Goal: Task Accomplishment & Management: Manage account settings

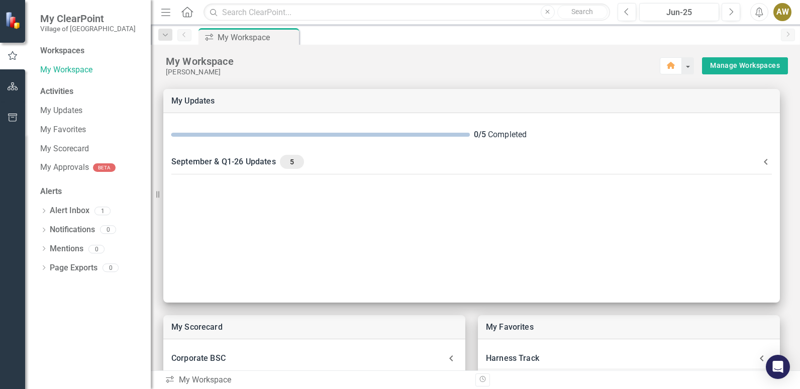
click at [762, 13] on icon "Alerts" at bounding box center [759, 12] width 11 height 10
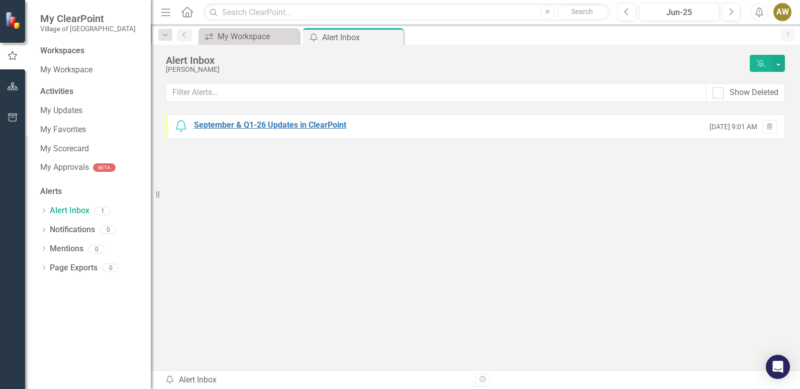
click at [332, 125] on div "September & Q1-26 Updates in ClearPoint" at bounding box center [270, 126] width 152 height 12
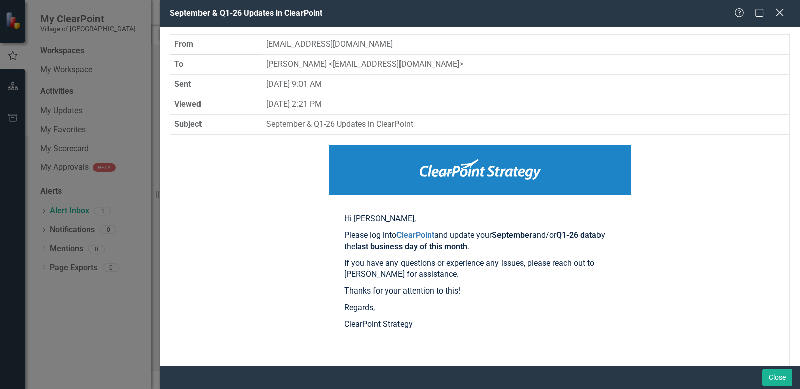
click at [780, 14] on icon "Close" at bounding box center [779, 13] width 13 height 10
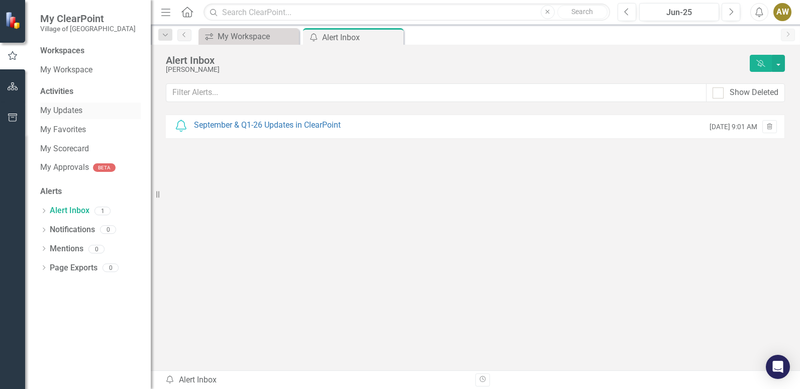
click at [58, 110] on link "My Updates" at bounding box center [90, 111] width 101 height 12
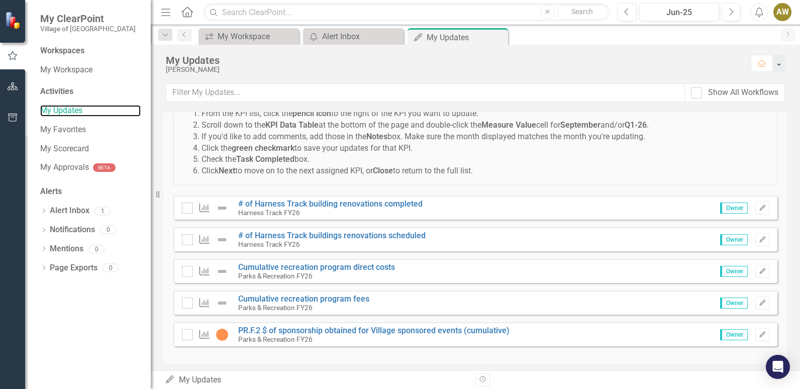
scroll to position [56, 0]
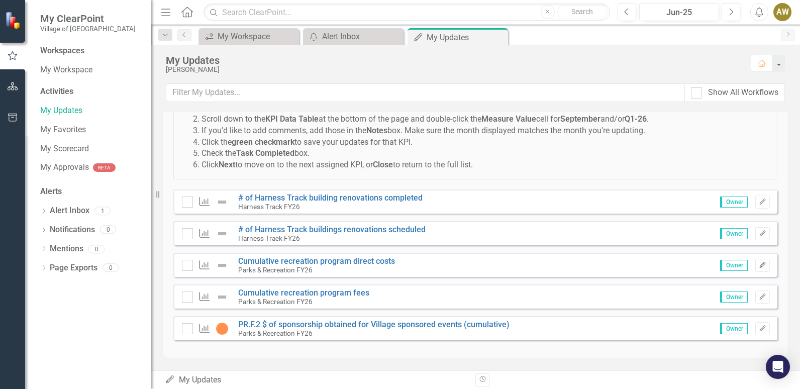
click at [759, 263] on icon "Edit" at bounding box center [763, 265] width 8 height 6
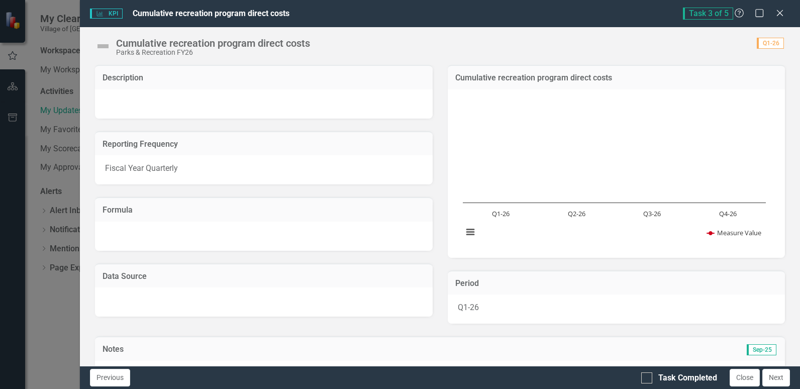
click at [688, 13] on span "Task 3 of 5" at bounding box center [708, 14] width 50 height 12
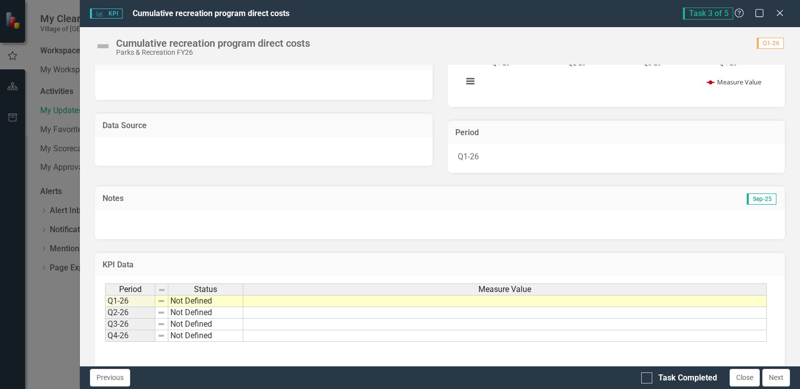
scroll to position [193, 0]
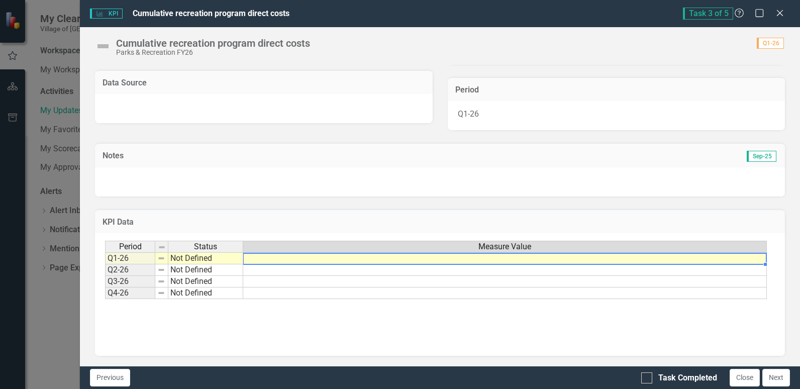
click at [277, 260] on td at bounding box center [505, 258] width 524 height 12
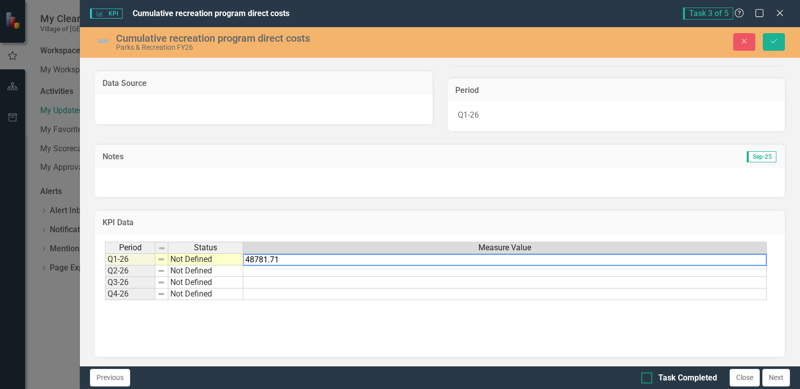
type textarea "48781.71"
click at [649, 380] on div at bounding box center [646, 377] width 11 height 11
click at [648, 379] on input "Task Completed" at bounding box center [644, 375] width 7 height 7
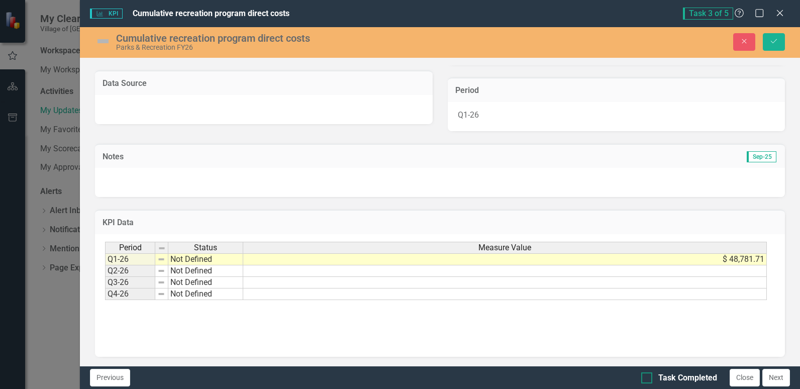
checkbox input "true"
click at [778, 381] on button "Next" at bounding box center [776, 378] width 28 height 18
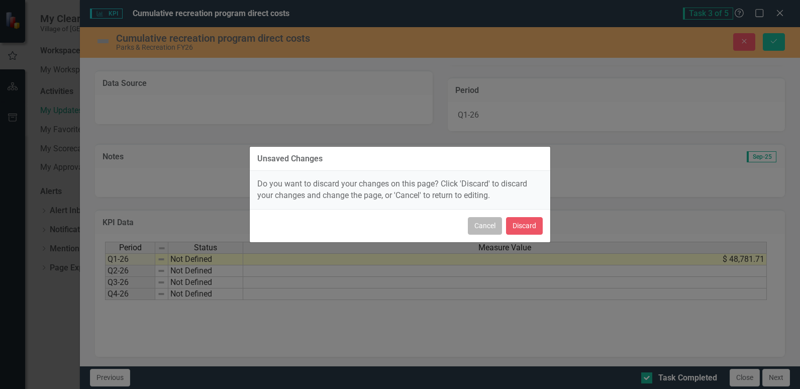
click at [484, 230] on button "Cancel" at bounding box center [485, 226] width 34 height 18
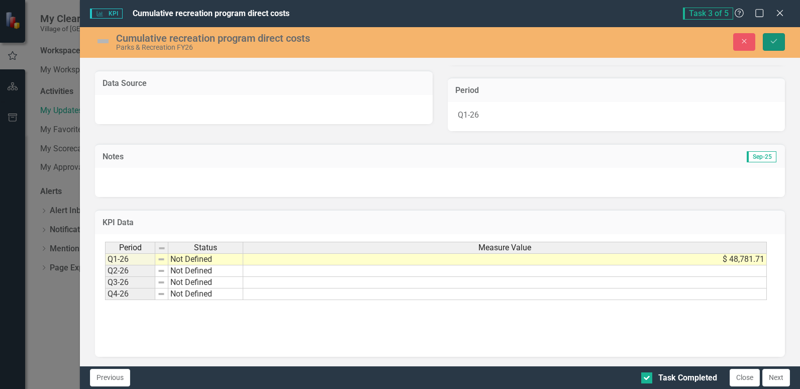
click at [771, 43] on icon "Save" at bounding box center [773, 41] width 9 height 7
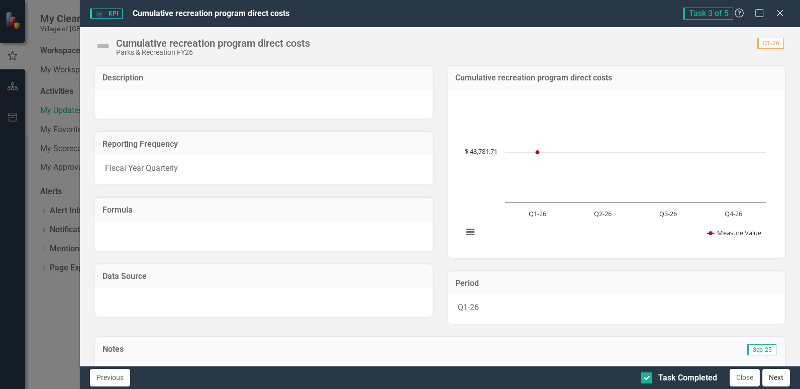
click at [772, 379] on button "Next" at bounding box center [776, 378] width 28 height 18
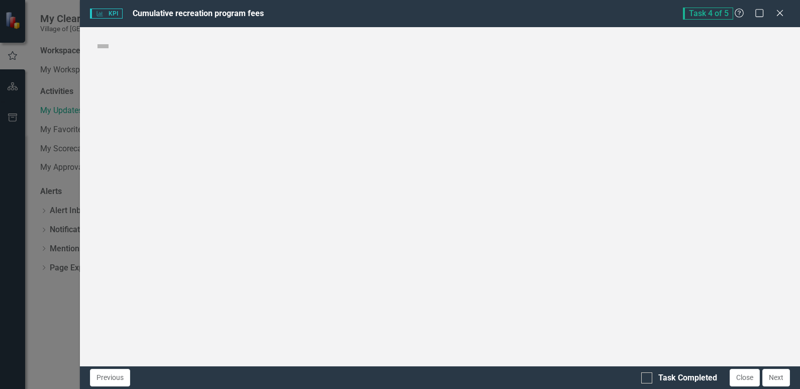
checkbox input "true"
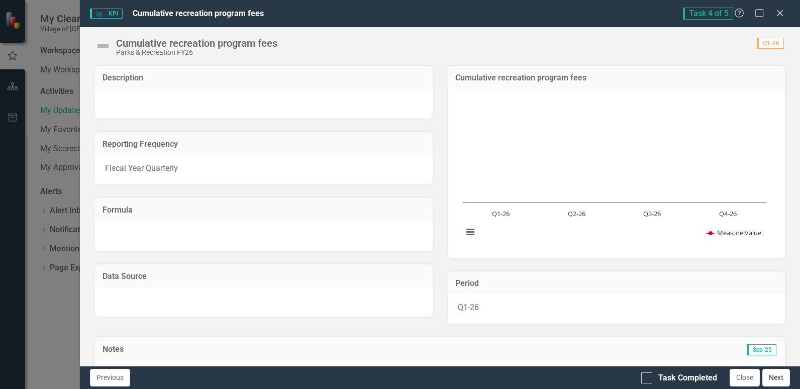
click at [778, 384] on button "Next" at bounding box center [776, 378] width 28 height 18
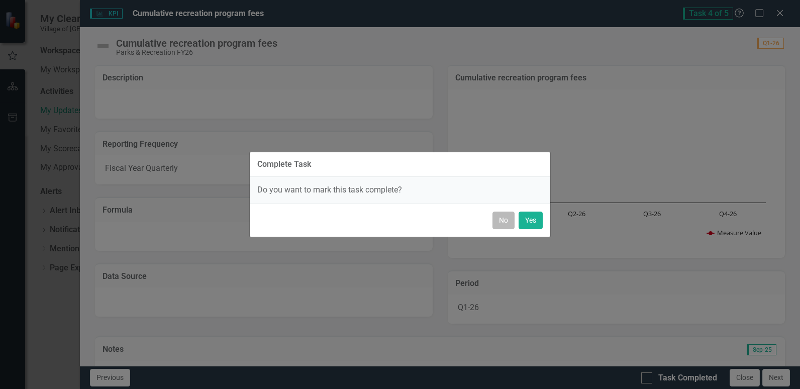
click at [504, 223] on button "No" at bounding box center [503, 221] width 22 height 18
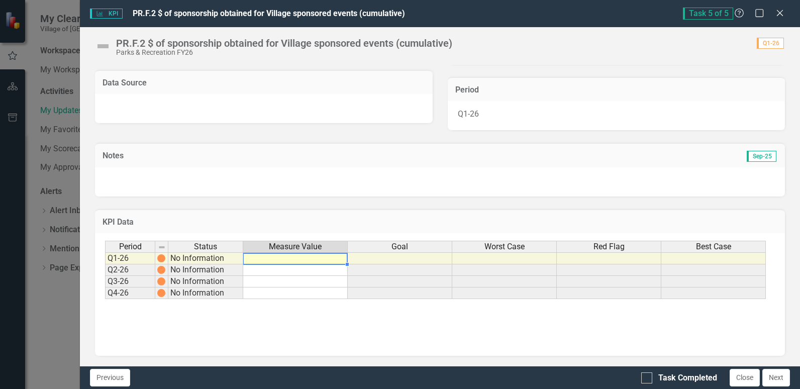
click at [288, 257] on td at bounding box center [295, 258] width 105 height 12
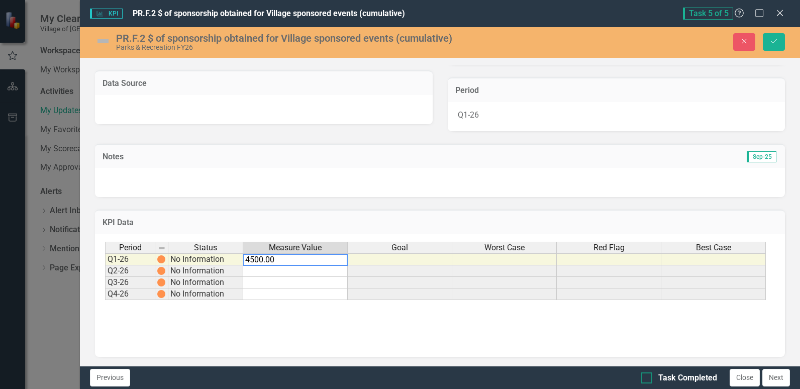
type textarea "4500.00"
click at [647, 377] on input "Task Completed" at bounding box center [644, 375] width 7 height 7
checkbox input "true"
click at [775, 377] on button "Next" at bounding box center [776, 378] width 28 height 18
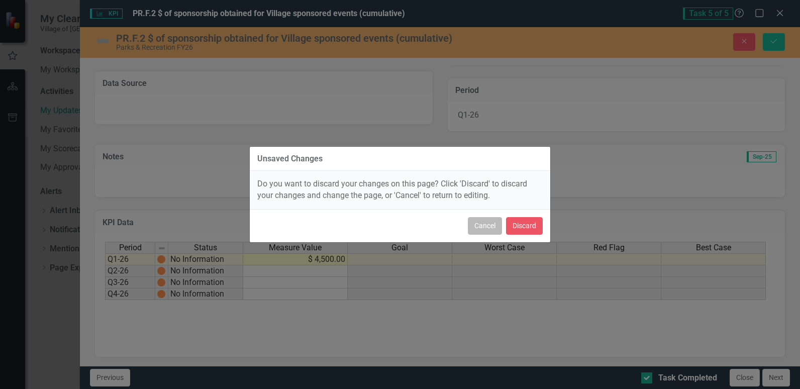
click at [477, 230] on button "Cancel" at bounding box center [485, 226] width 34 height 18
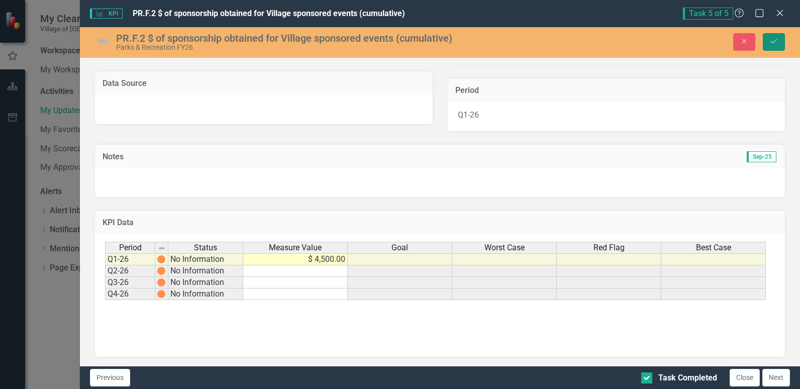
click at [773, 43] on icon "Save" at bounding box center [773, 41] width 9 height 7
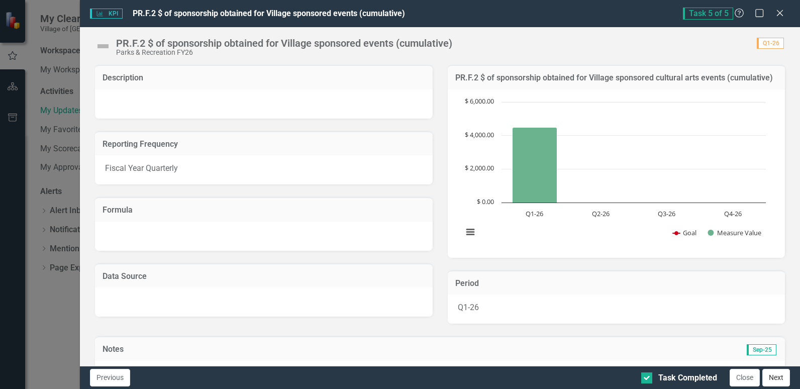
click at [780, 383] on button "Next" at bounding box center [776, 378] width 28 height 18
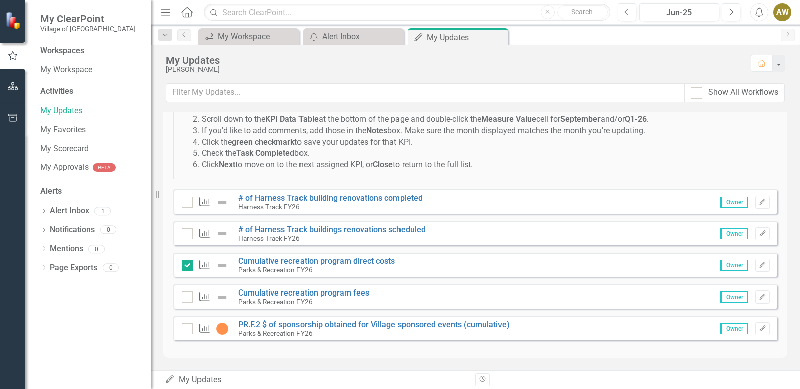
checkbox input "true"
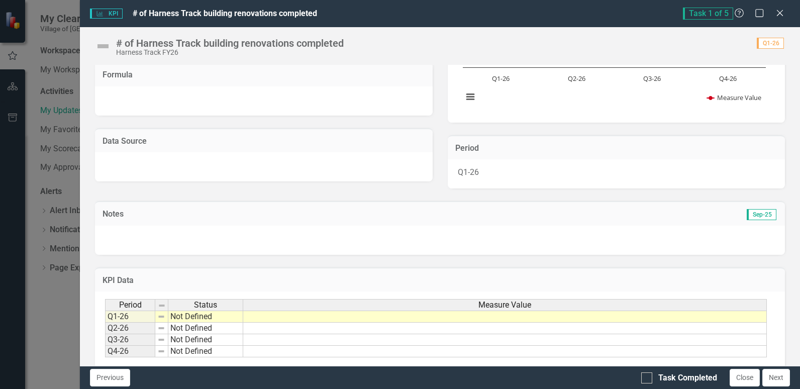
scroll to position [151, 0]
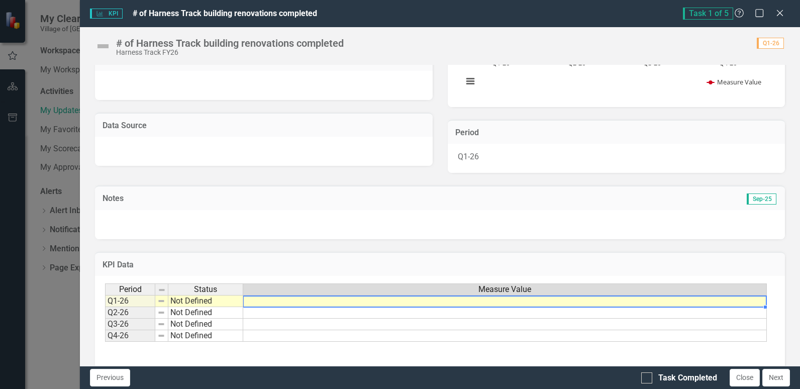
click at [292, 303] on td at bounding box center [505, 301] width 524 height 12
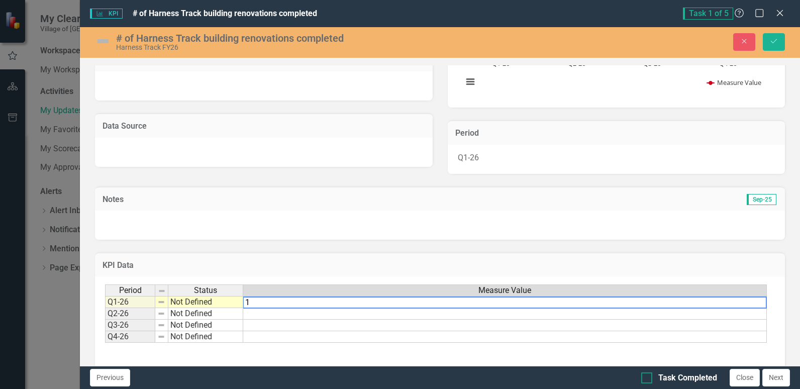
type textarea "1"
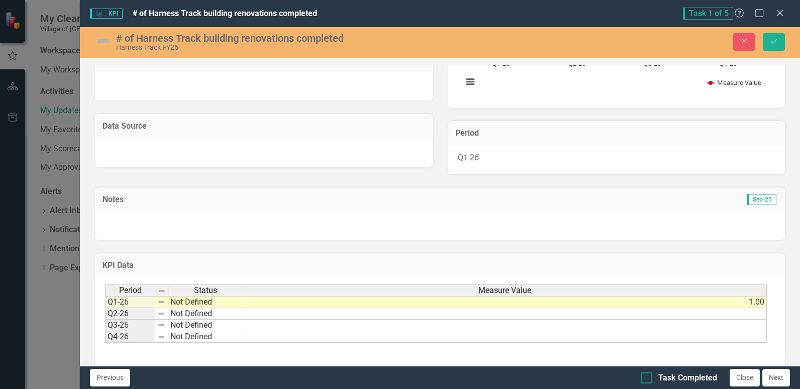
click at [650, 380] on div at bounding box center [646, 377] width 11 height 11
click at [648, 379] on input "Task Completed" at bounding box center [644, 375] width 7 height 7
checkbox input "true"
click at [773, 375] on button "Next" at bounding box center [776, 378] width 28 height 18
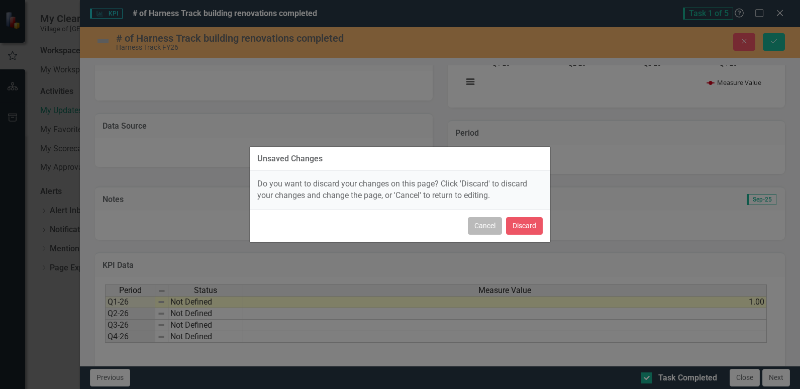
click at [491, 225] on button "Cancel" at bounding box center [485, 226] width 34 height 18
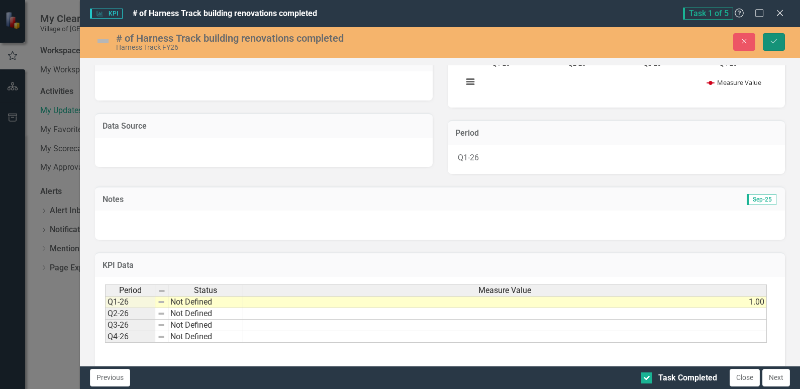
click at [776, 43] on icon "Save" at bounding box center [773, 41] width 9 height 7
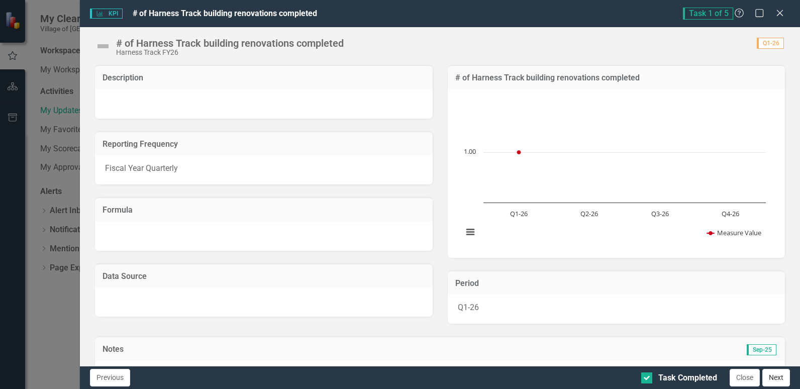
click at [771, 376] on button "Next" at bounding box center [776, 378] width 28 height 18
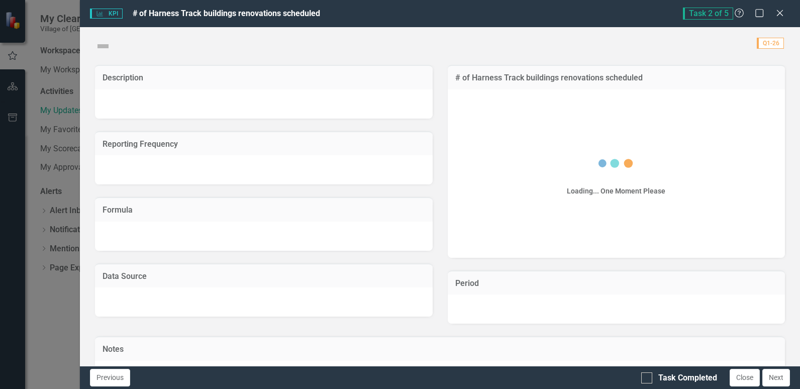
checkbox input "true"
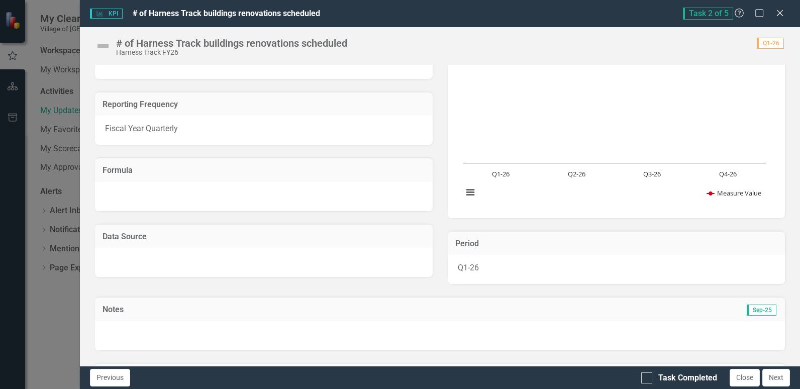
scroll to position [193, 0]
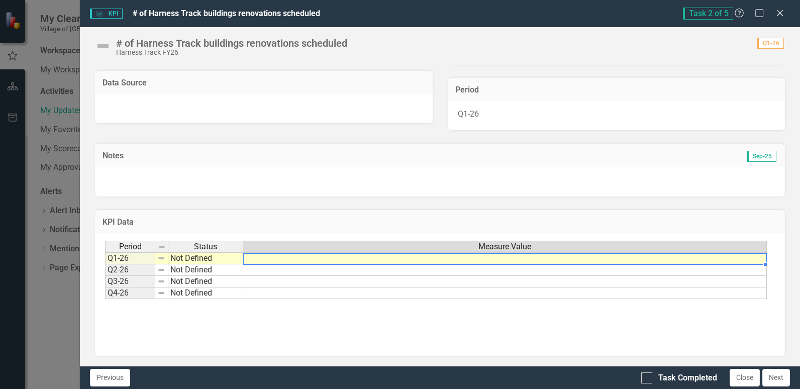
click at [260, 256] on td at bounding box center [505, 258] width 524 height 12
click at [275, 254] on div "Period Status Measure Value" at bounding box center [436, 248] width 662 height 14
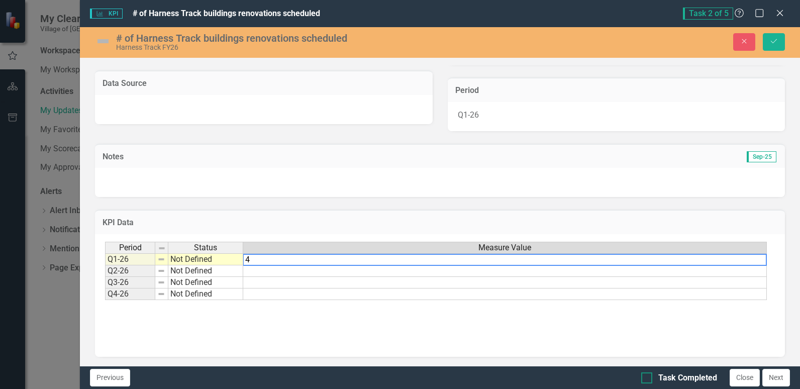
type textarea "4"
click at [647, 376] on input "Task Completed" at bounding box center [644, 375] width 7 height 7
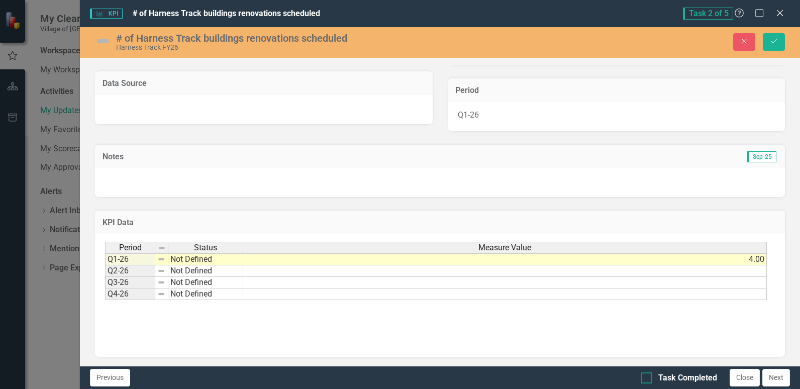
checkbox input "true"
click at [773, 379] on button "Next" at bounding box center [776, 378] width 28 height 18
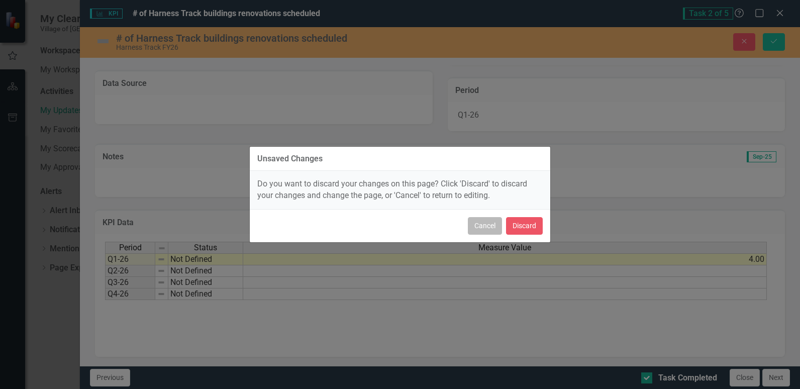
click at [490, 229] on button "Cancel" at bounding box center [485, 226] width 34 height 18
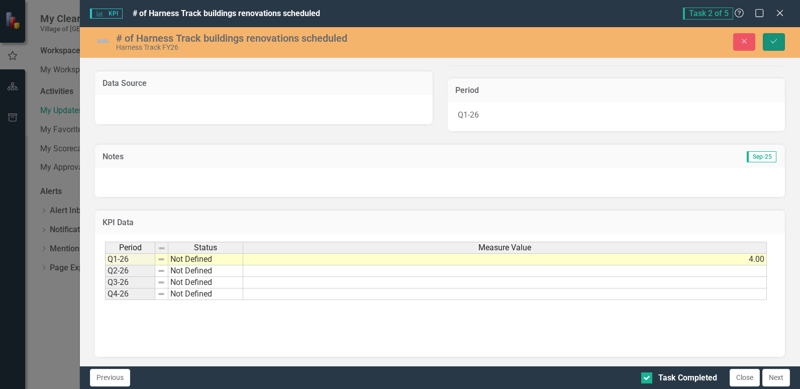
click at [773, 42] on icon "Save" at bounding box center [773, 41] width 9 height 7
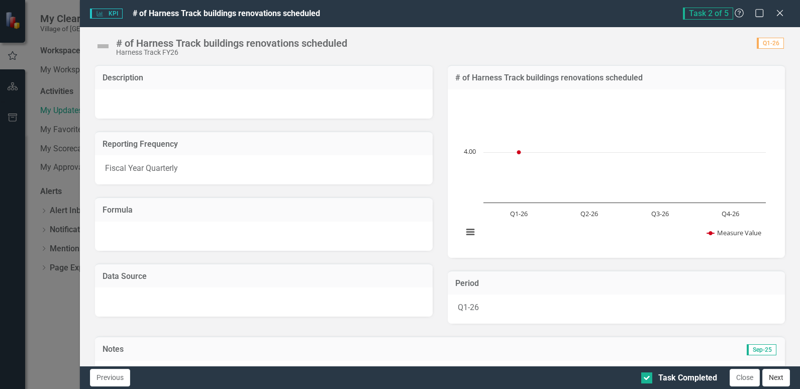
click at [779, 380] on button "Next" at bounding box center [776, 378] width 28 height 18
checkbox input "true"
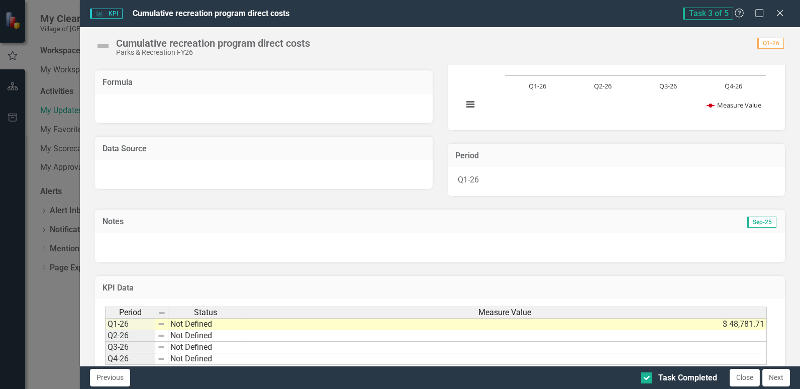
scroll to position [151, 0]
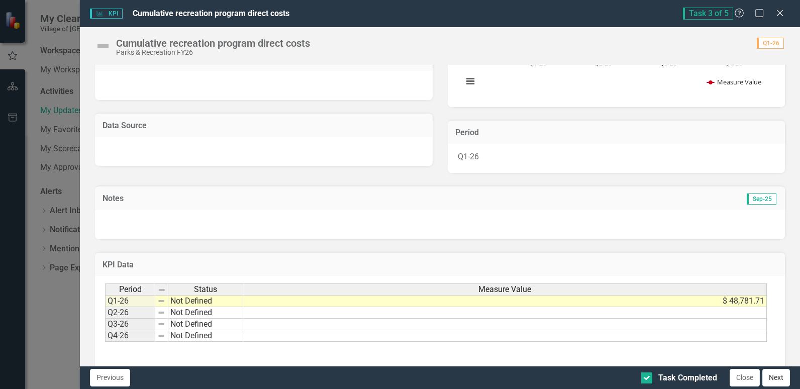
click at [781, 377] on button "Next" at bounding box center [776, 378] width 28 height 18
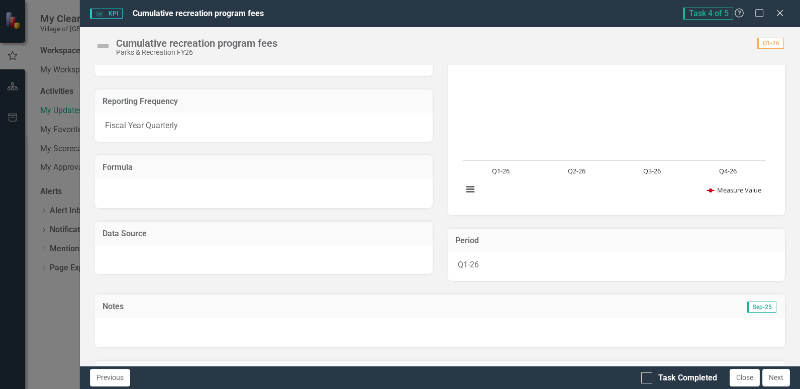
scroll to position [0, 0]
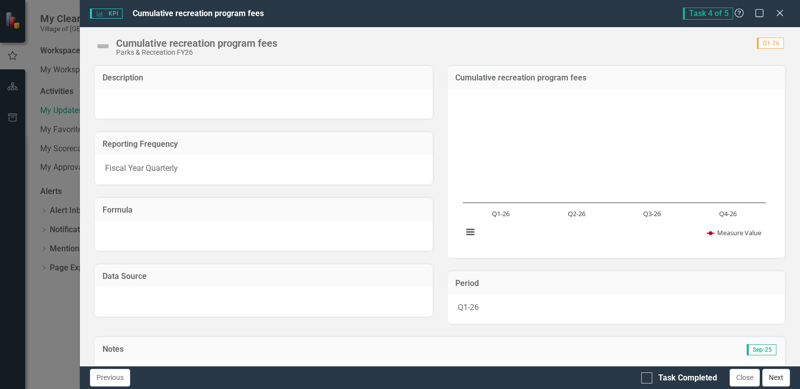
click at [780, 380] on button "Next" at bounding box center [776, 378] width 28 height 18
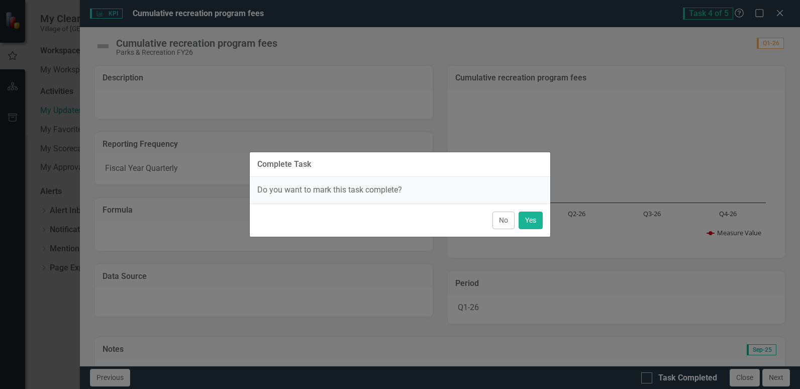
click at [499, 222] on button "No" at bounding box center [503, 221] width 22 height 18
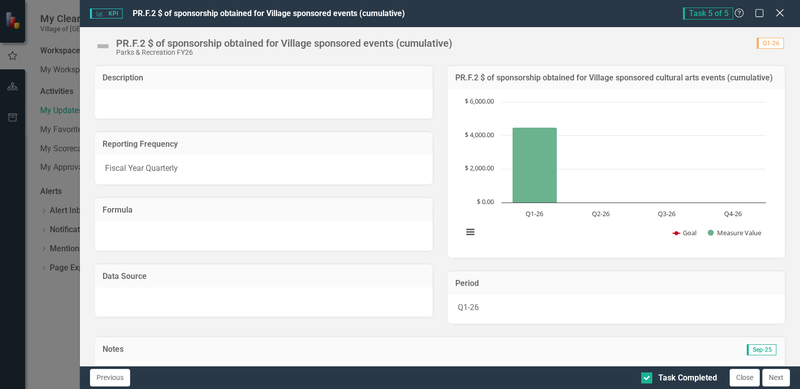
click at [779, 9] on icon "Close" at bounding box center [779, 13] width 13 height 10
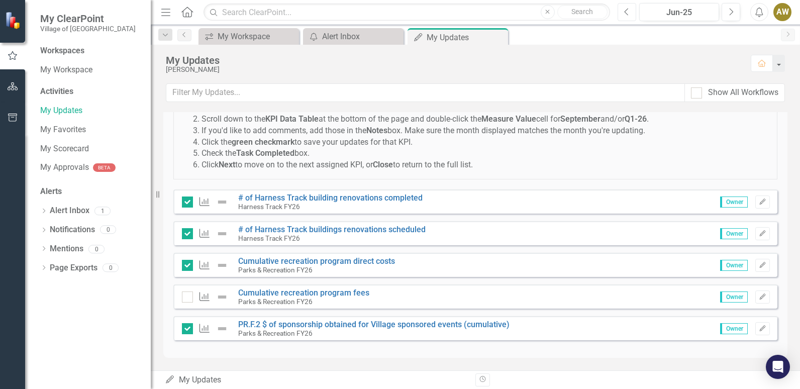
click at [629, 15] on icon "Previous" at bounding box center [627, 12] width 6 height 9
click at [729, 16] on icon "Next" at bounding box center [731, 12] width 6 height 9
click at [378, 199] on link "# of Harness Track building renovations completed" at bounding box center [330, 198] width 184 height 10
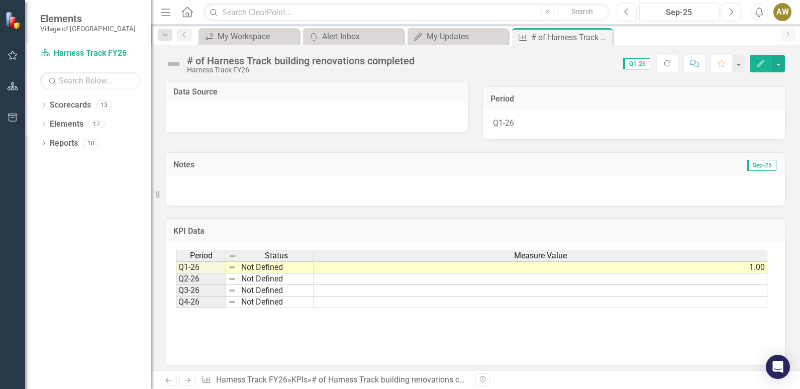
scroll to position [207, 0]
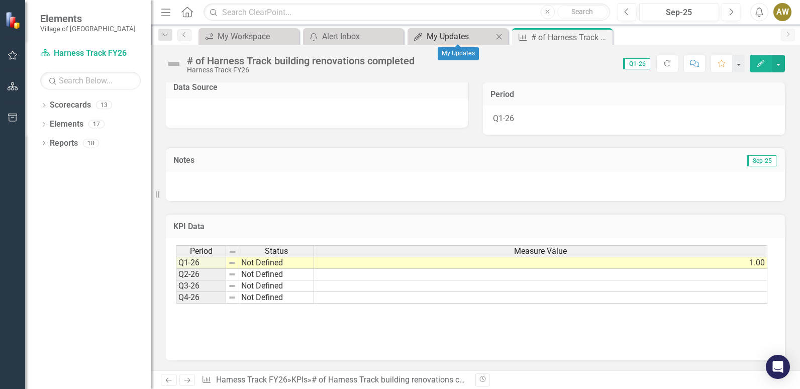
click at [453, 41] on div "My Updates" at bounding box center [460, 36] width 66 height 13
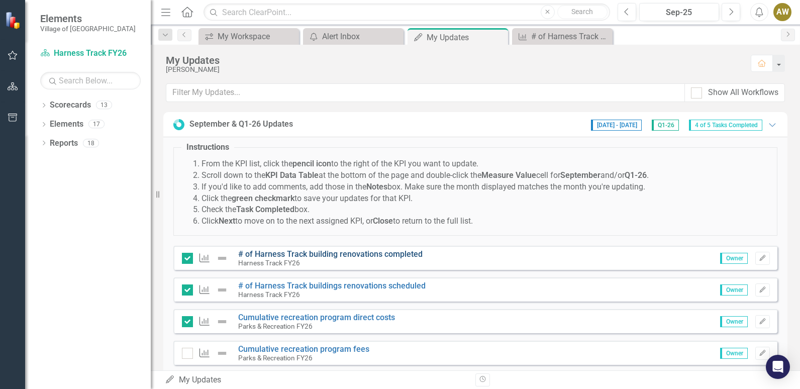
click at [390, 255] on link "# of Harness Track building renovations completed" at bounding box center [330, 254] width 184 height 10
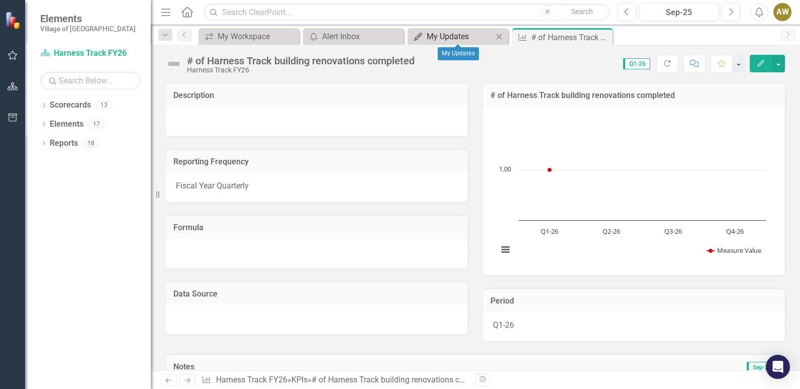
click at [435, 33] on div "My Updates" at bounding box center [460, 36] width 66 height 13
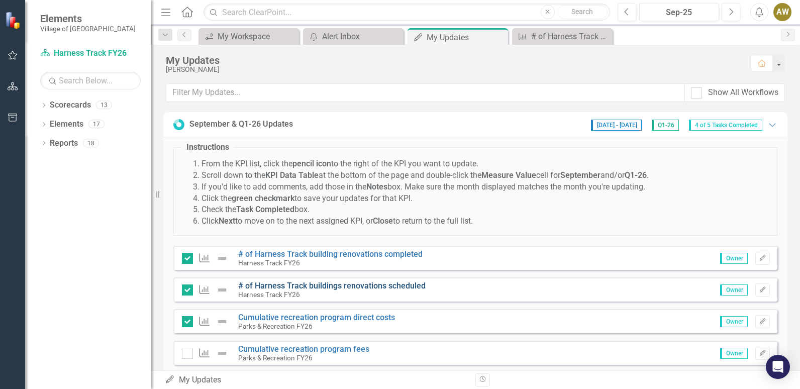
click at [381, 286] on link "# of Harness Track buildings renovations scheduled" at bounding box center [331, 286] width 187 height 10
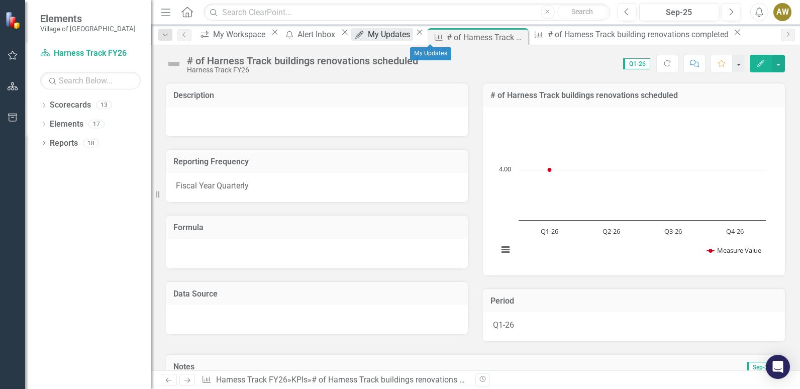
click at [413, 37] on div "My Updates" at bounding box center [390, 34] width 45 height 13
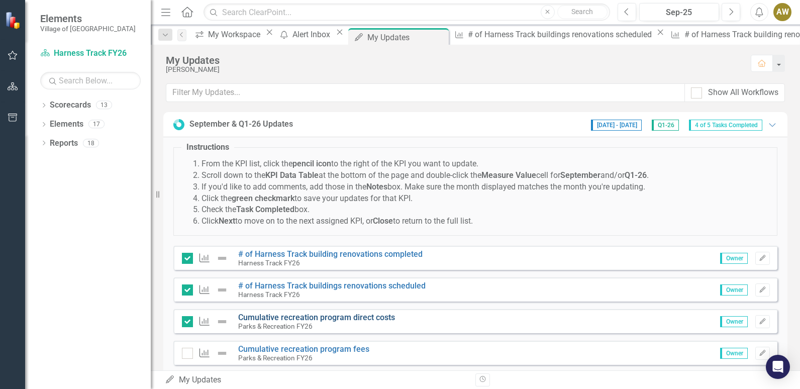
click at [371, 317] on link "Cumulative recreation program direct costs" at bounding box center [316, 318] width 157 height 10
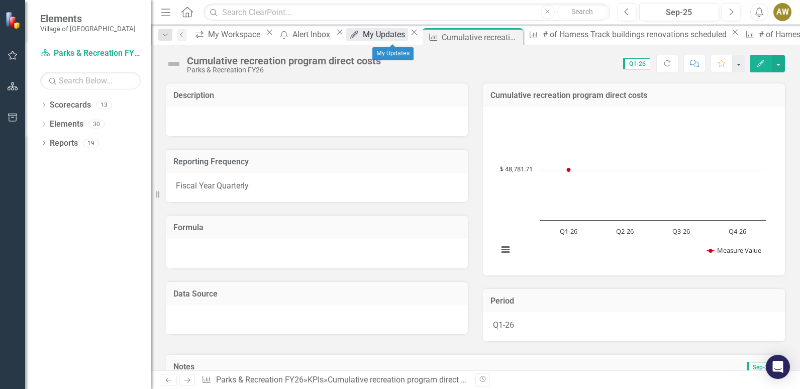
click at [407, 39] on div "My Updates" at bounding box center [385, 34] width 45 height 13
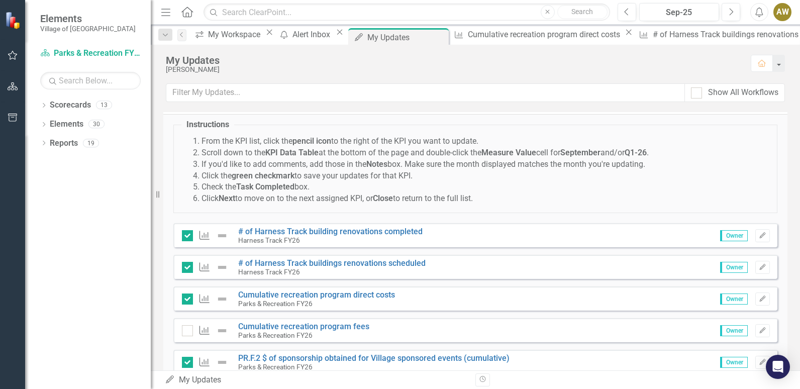
scroll to position [56, 0]
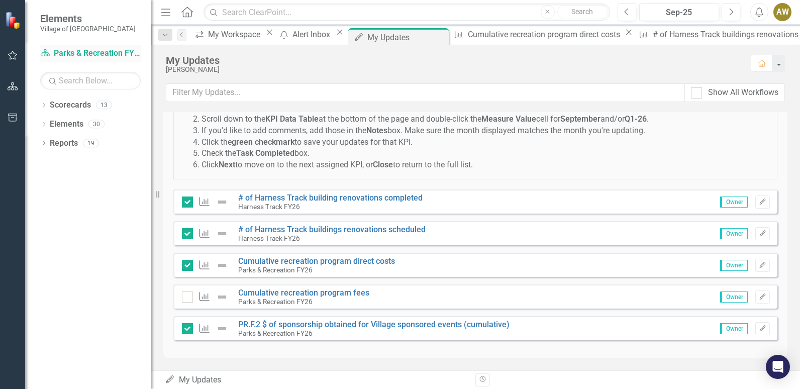
click at [90, 53] on link "Scorecard Parks & Recreation FY26" at bounding box center [90, 54] width 101 height 12
